Goal: Task Accomplishment & Management: Use online tool/utility

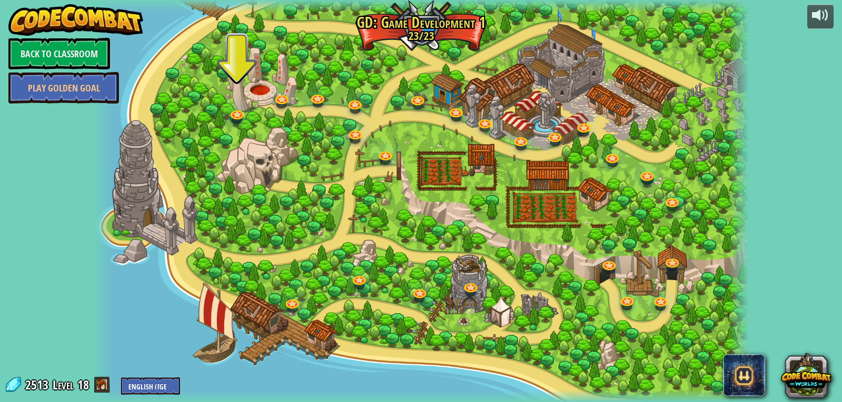
click at [122, 15] on img at bounding box center [75, 20] width 135 height 32
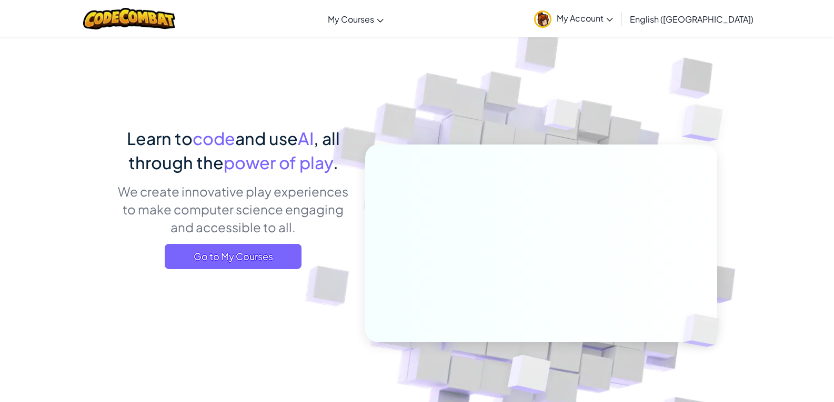
drag, startPoint x: 611, startPoint y: 11, endPoint x: 612, endPoint y: 30, distance: 19.5
click at [610, 11] on link "My Account" at bounding box center [573, 18] width 89 height 33
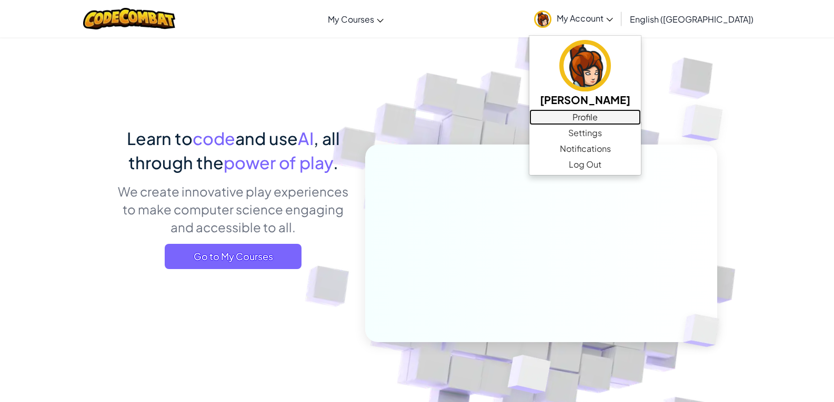
click at [641, 114] on link "Profile" at bounding box center [585, 117] width 112 height 16
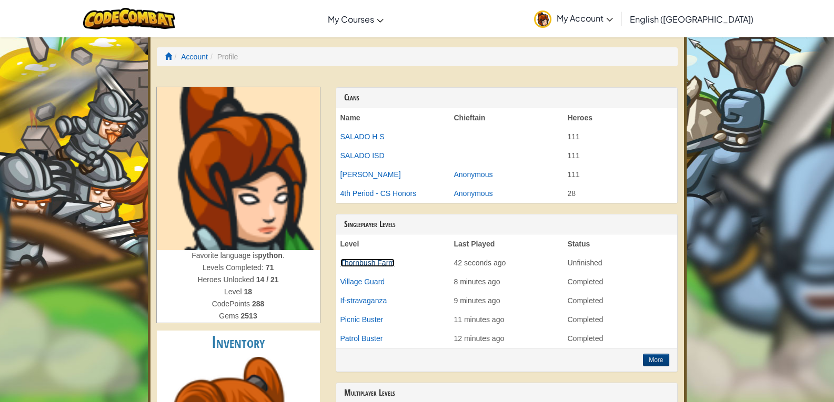
click at [394, 265] on link "Thornbush Farm" at bounding box center [367, 263] width 54 height 8
